Goal: Task Accomplishment & Management: Manage account settings

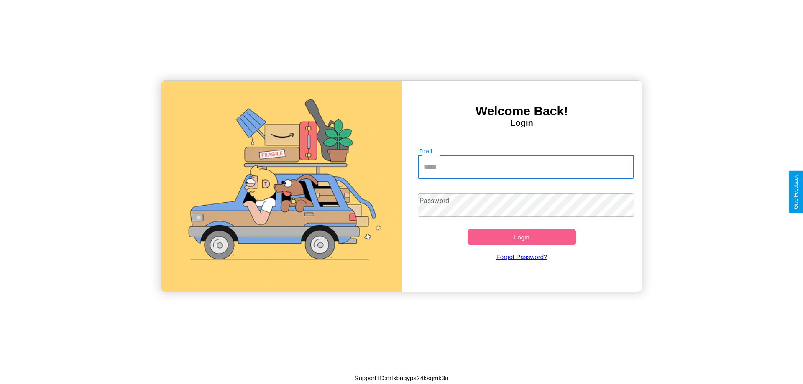
click at [525, 167] on input "Email" at bounding box center [526, 167] width 217 height 23
type input "**********"
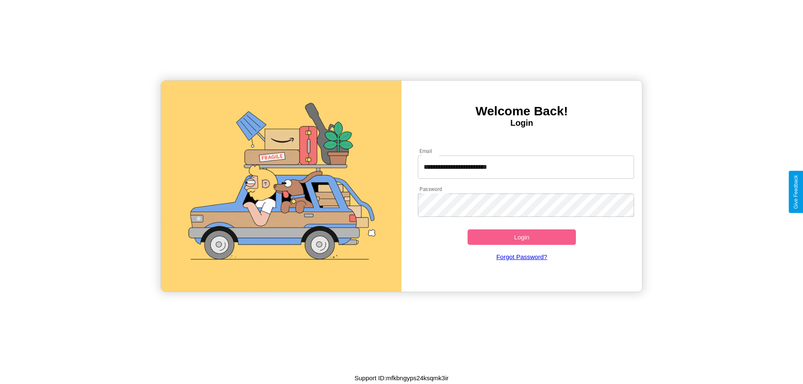
click at [521, 237] on button "Login" at bounding box center [521, 237] width 108 height 15
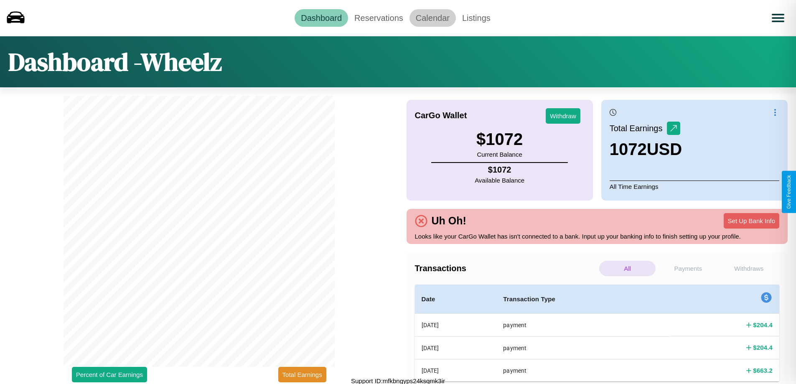
click at [433, 18] on link "Calendar" at bounding box center [433, 18] width 46 height 18
